Goal: Information Seeking & Learning: Learn about a topic

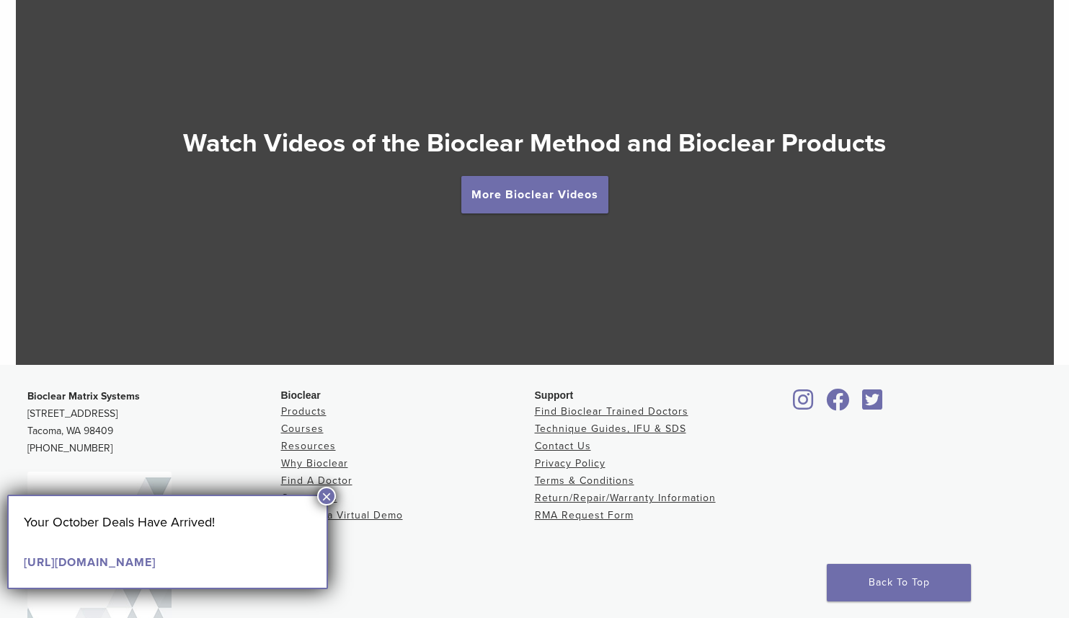
scroll to position [2579, 0]
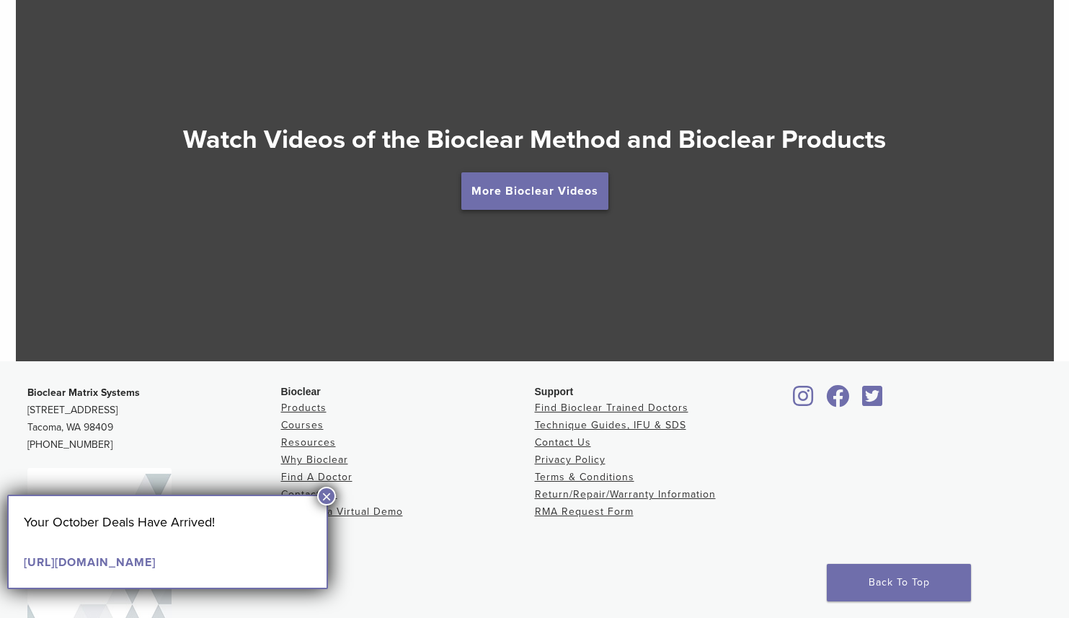
click at [495, 198] on link "More Bioclear Videos" at bounding box center [534, 190] width 147 height 37
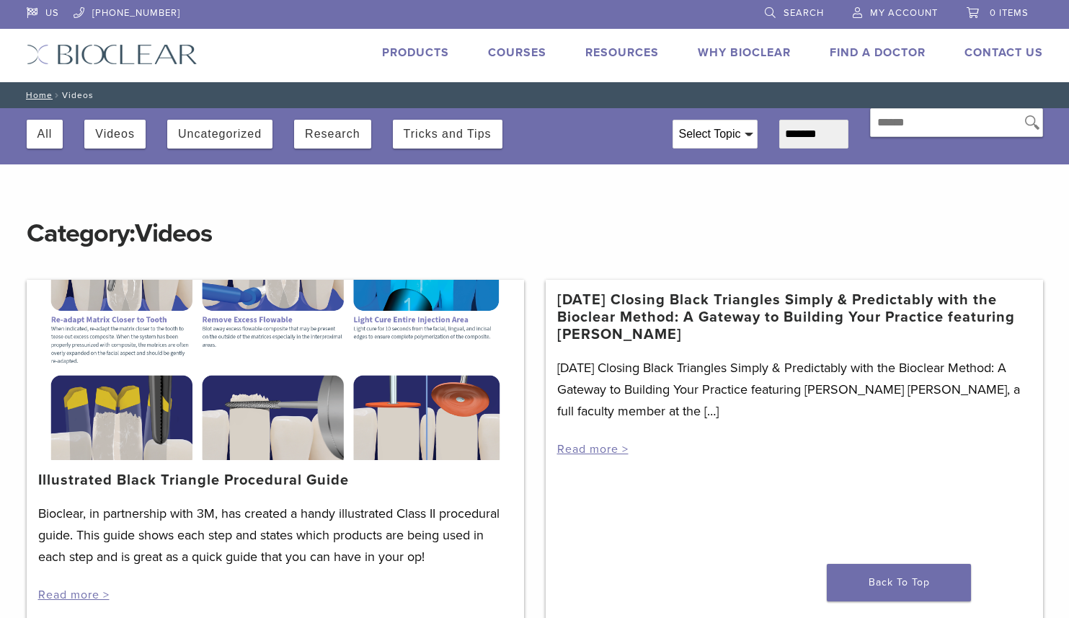
click at [727, 141] on div "Select Topic" at bounding box center [715, 133] width 84 height 27
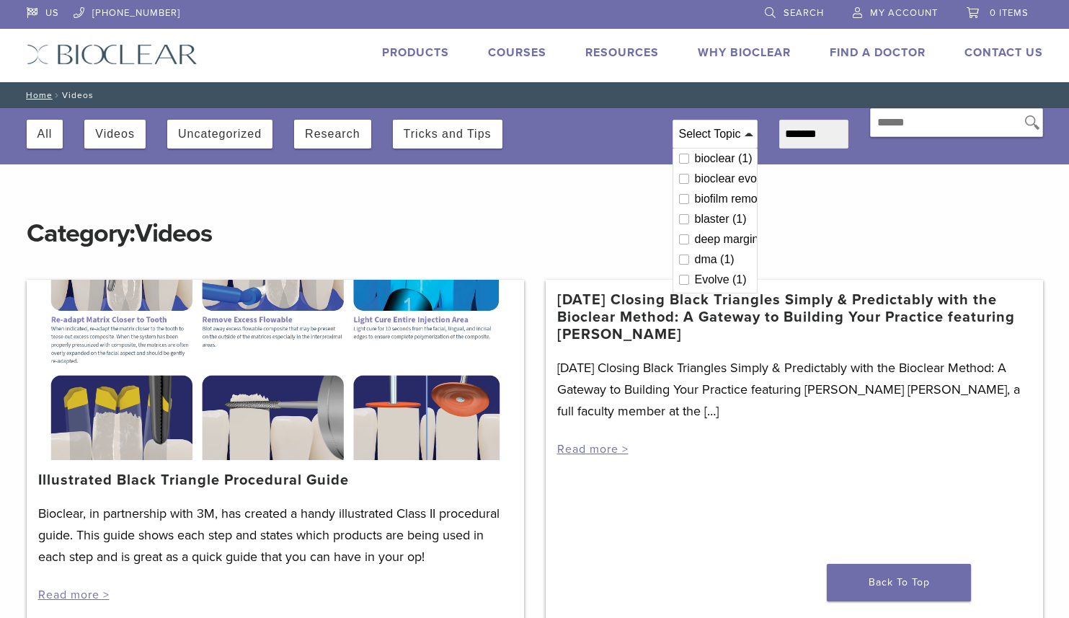
click at [723, 130] on div "Select Topic" at bounding box center [715, 133] width 84 height 27
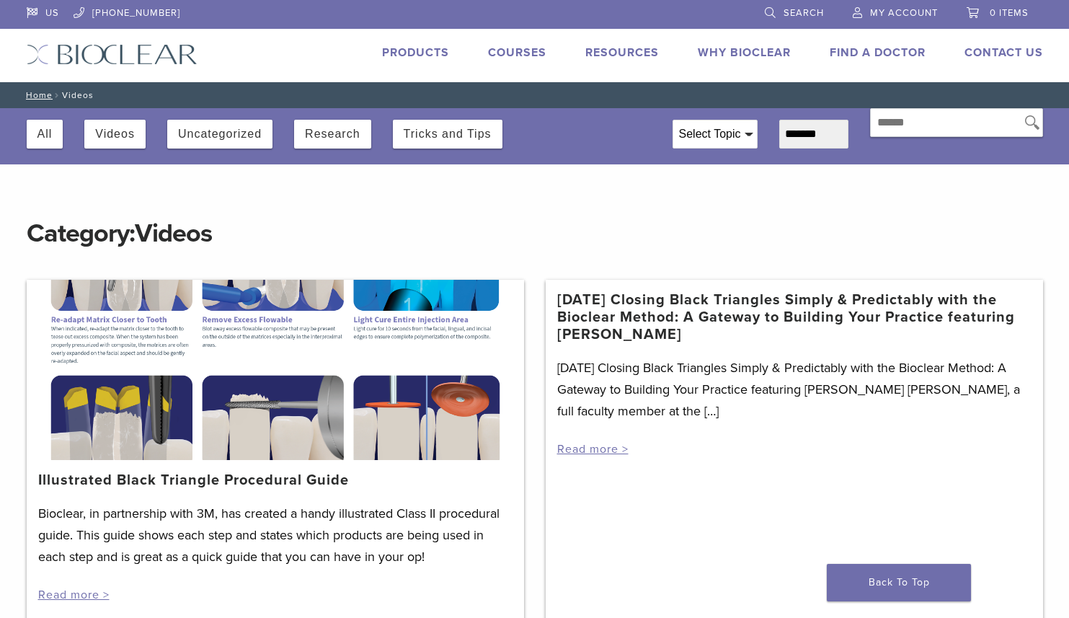
click at [766, 58] on link "Why Bioclear" at bounding box center [744, 52] width 93 height 14
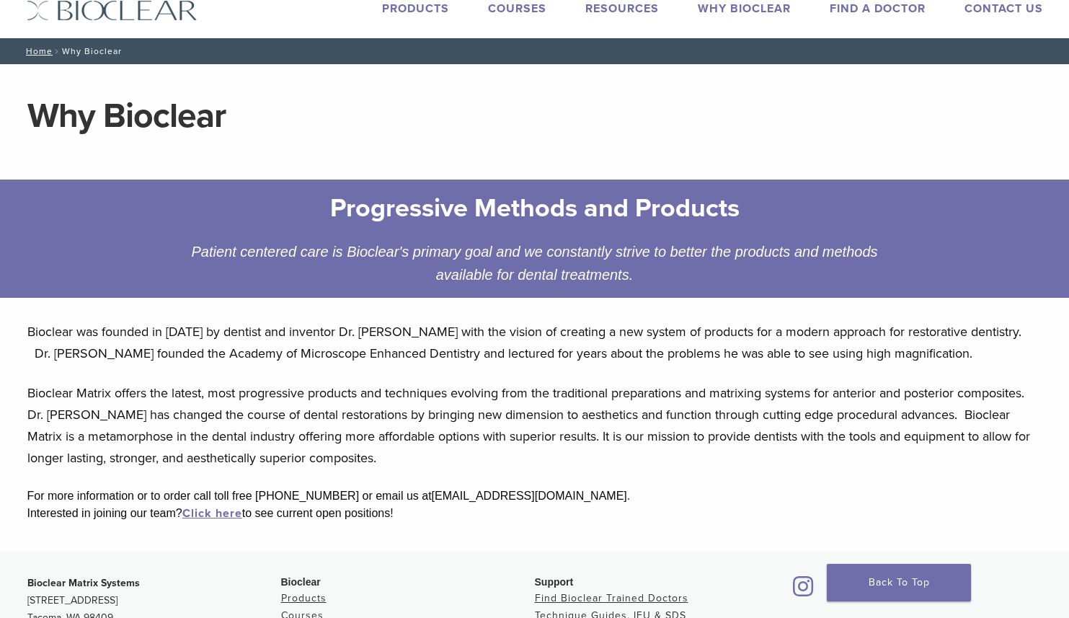
scroll to position [52, 0]
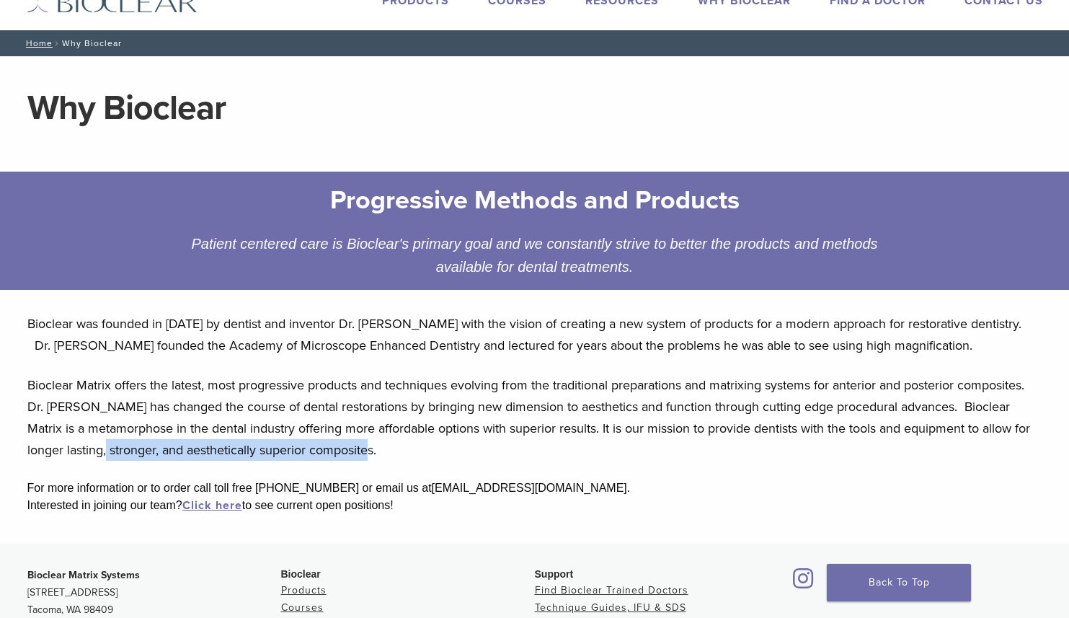
drag, startPoint x: 360, startPoint y: 449, endPoint x: 74, endPoint y: 452, distance: 286.2
click at [74, 452] on p "Bioclear Matrix offers the latest, most progressive products and techniques evo…" at bounding box center [534, 417] width 1015 height 87
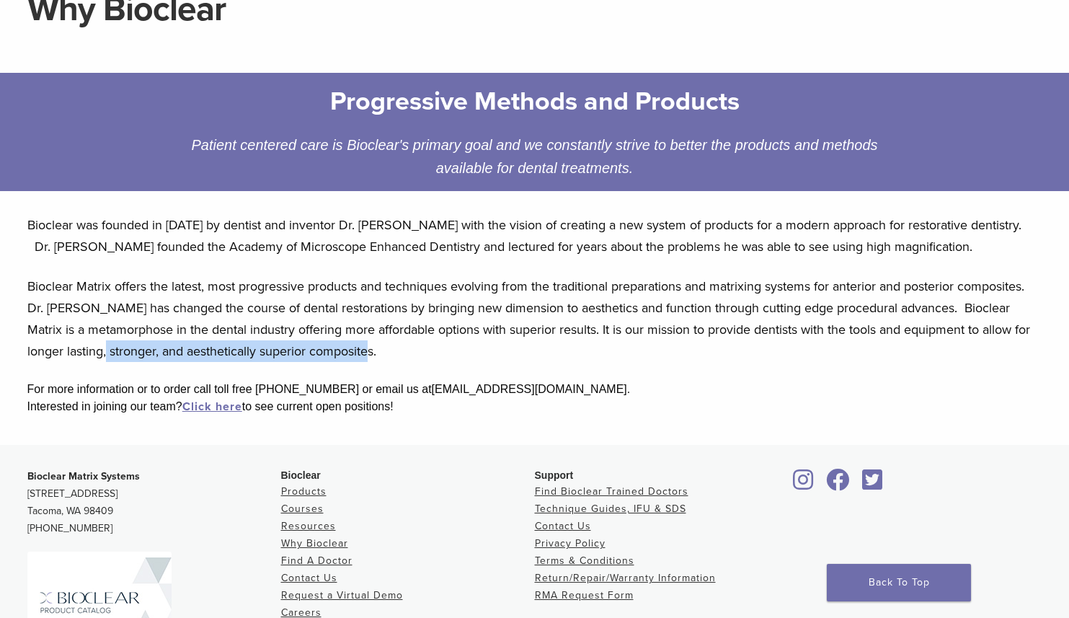
scroll to position [161, 0]
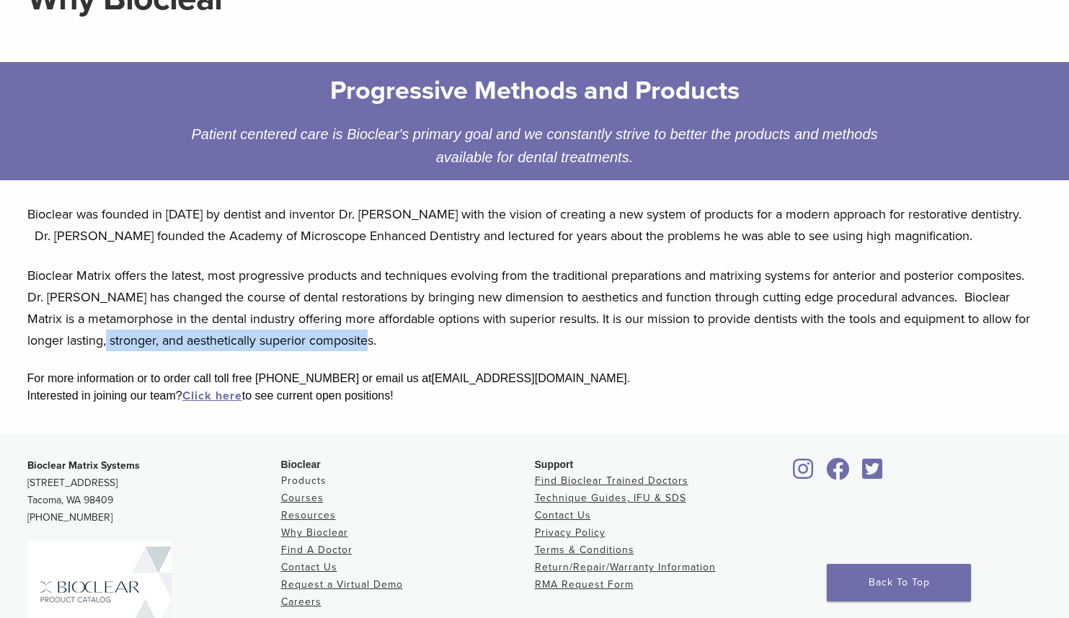
click at [303, 482] on link "Products" at bounding box center [303, 480] width 45 height 12
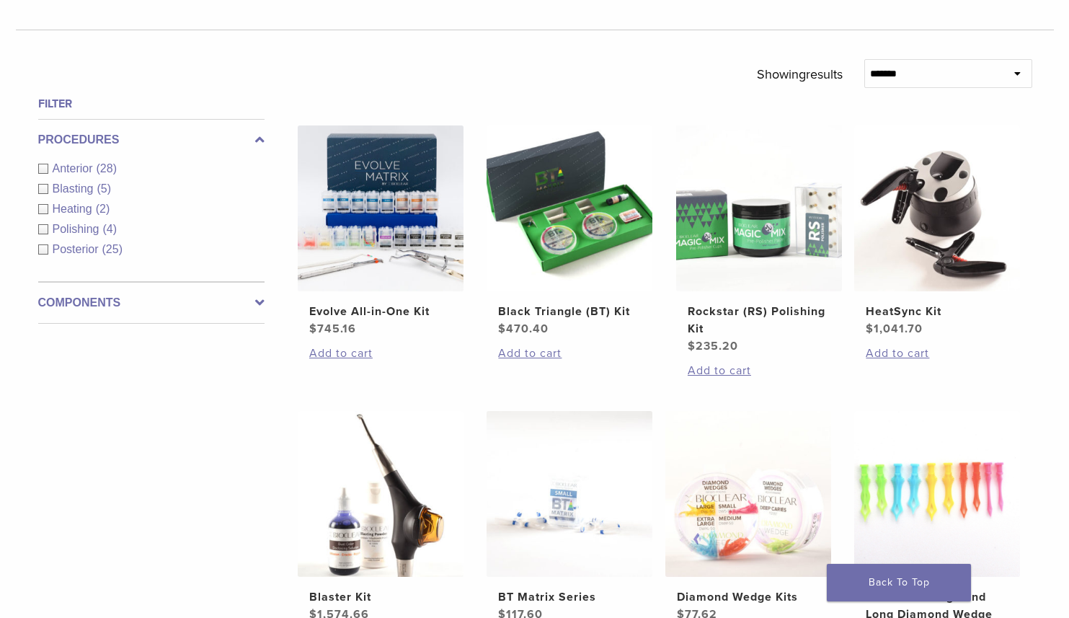
scroll to position [460, 0]
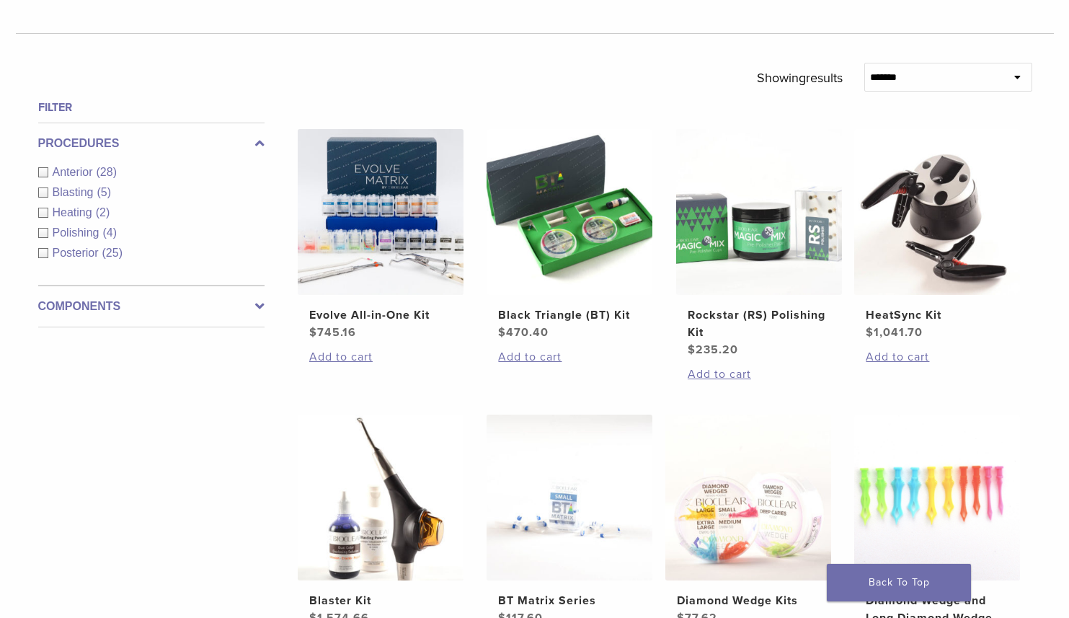
click at [242, 302] on label "Components" at bounding box center [151, 306] width 226 height 17
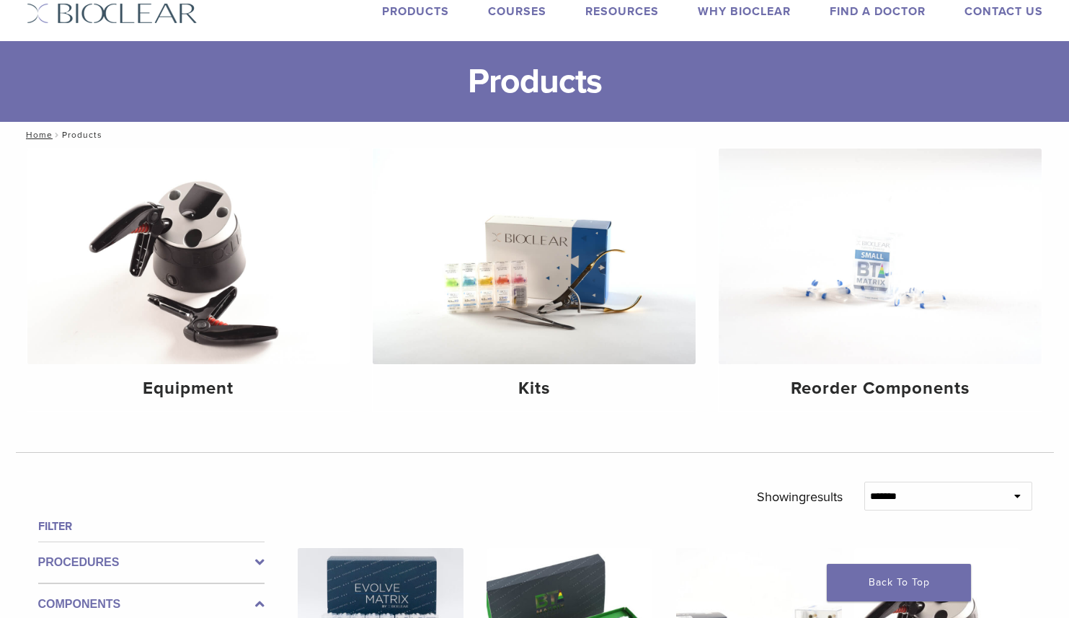
scroll to position [0, 0]
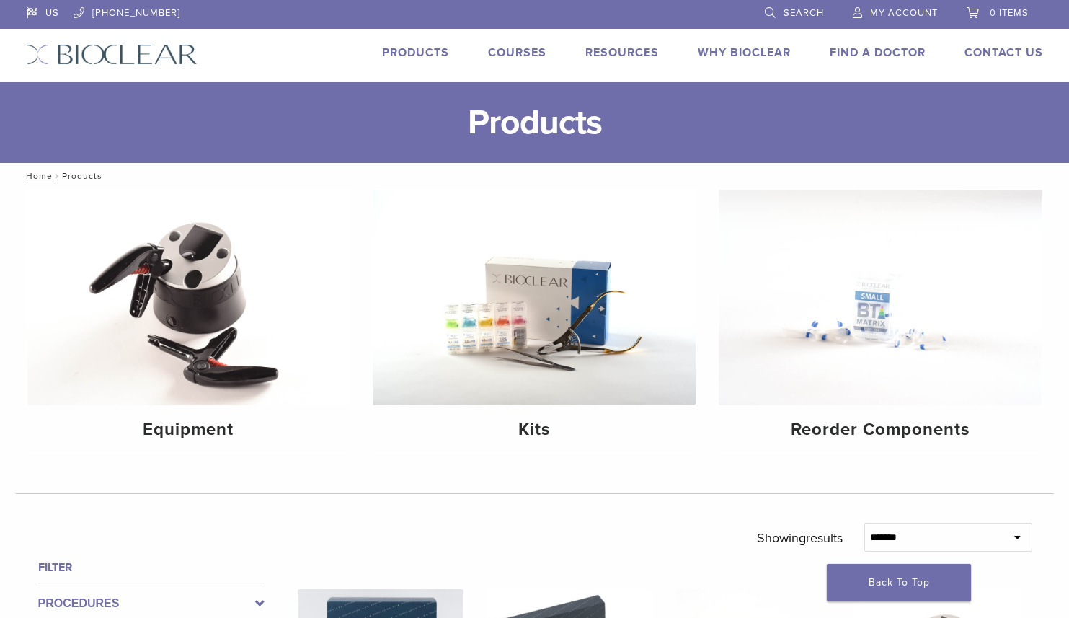
click at [763, 54] on link "Why Bioclear" at bounding box center [744, 52] width 93 height 14
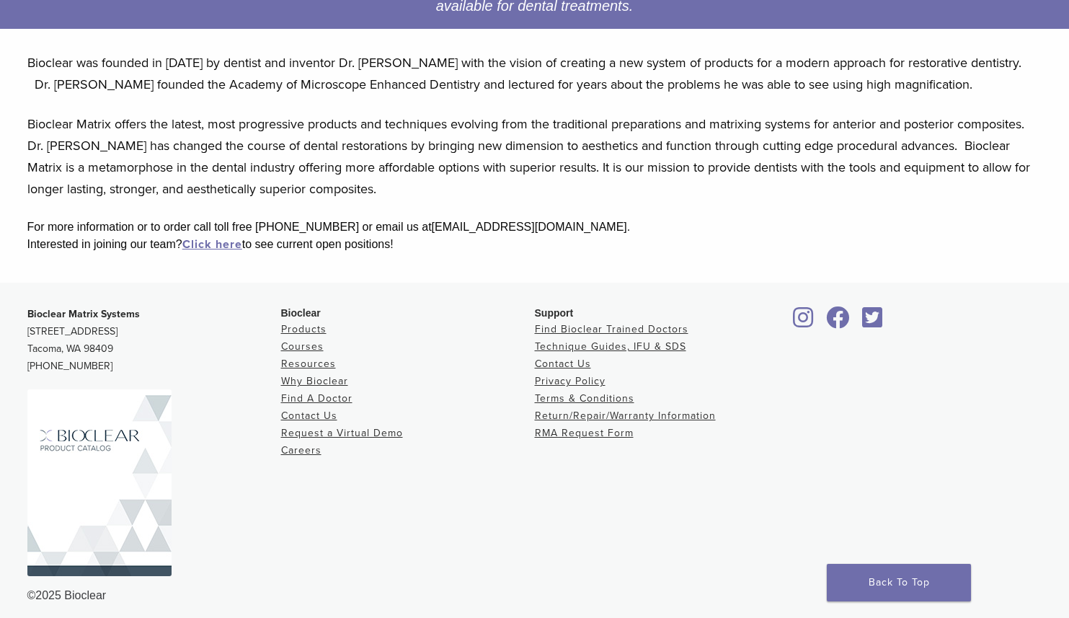
scroll to position [322, 0]
